Goal: Navigation & Orientation: Understand site structure

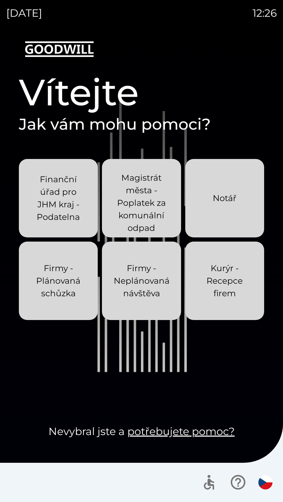
click at [0, 0] on div "[DATE] 12:26 Vítejte Jak vám mohu pomoci? Finanční úřad pro JHM kraj - Podateln…" at bounding box center [141, 251] width 283 height 502
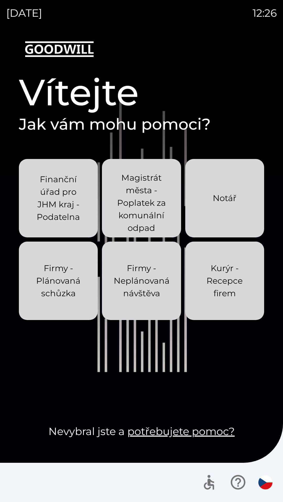
click at [0, 0] on div "[DATE] 12:26 Vítejte Jak vám mohu pomoci? Finanční úřad pro JHM kraj - Podateln…" at bounding box center [141, 251] width 283 height 502
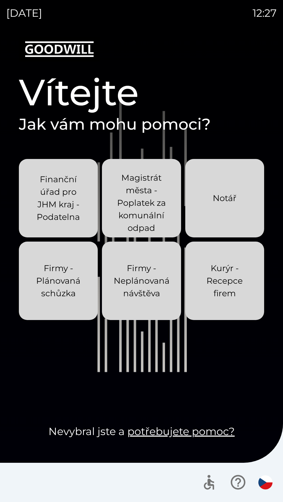
click at [0, 0] on div "[DATE] 12:27 Vítejte Jak vám mohu pomoci? Finanční úřad pro JHM kraj - Podateln…" at bounding box center [141, 251] width 283 height 502
click at [0, 0] on div "[DATE] 12:28 Vítejte Jak vám mohu pomoci? Finanční úřad pro JHM kraj - Podateln…" at bounding box center [141, 251] width 283 height 502
